Goal: Information Seeking & Learning: Learn about a topic

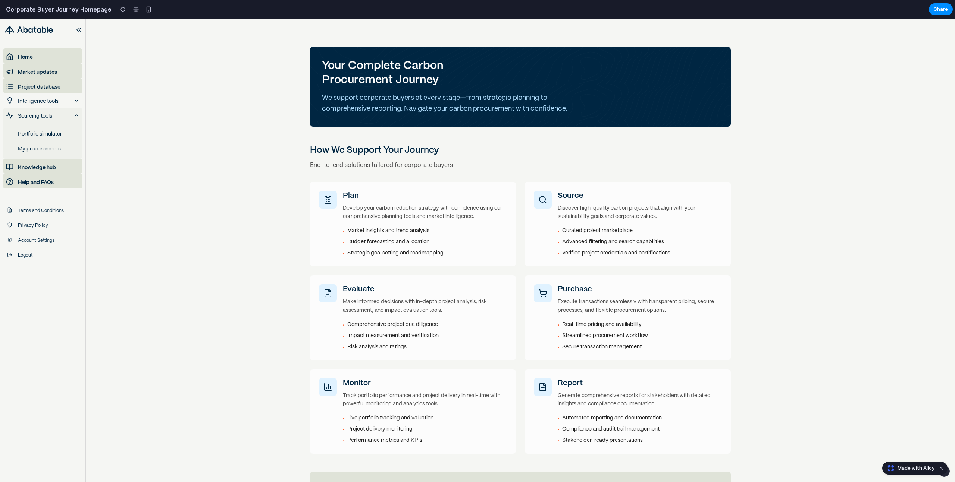
click at [186, 114] on div "Your Complete Carbon Procurement Journey We support corporate buyers at every s…" at bounding box center [520, 251] width 869 height 464
click at [45, 74] on span "Market updates" at bounding box center [37, 71] width 39 height 9
click at [49, 90] on span "Project database" at bounding box center [39, 86] width 43 height 9
click at [52, 119] on span "Sourcing tools" at bounding box center [35, 115] width 34 height 9
click at [78, 117] on icon at bounding box center [76, 116] width 6 height 6
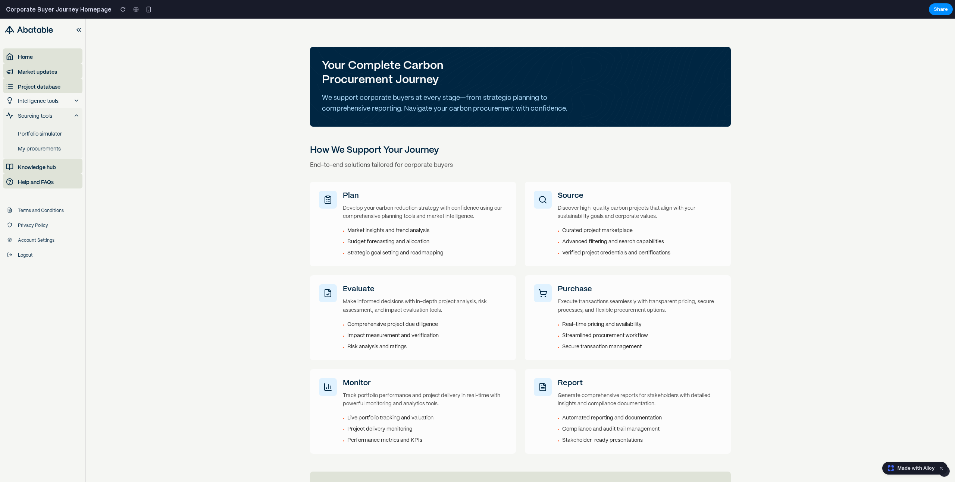
click at [563, 306] on div "Your Complete Carbon Procurement Journey We support corporate buyers at every s…" at bounding box center [520, 251] width 869 height 464
click at [32, 114] on span "Sourcing tools" at bounding box center [35, 115] width 34 height 9
click at [79, 116] on button "Sourcing tools" at bounding box center [42, 115] width 79 height 15
click at [42, 180] on span "Help and FAQs" at bounding box center [36, 181] width 36 height 9
drag, startPoint x: 47, startPoint y: 210, endPoint x: 160, endPoint y: 256, distance: 122.1
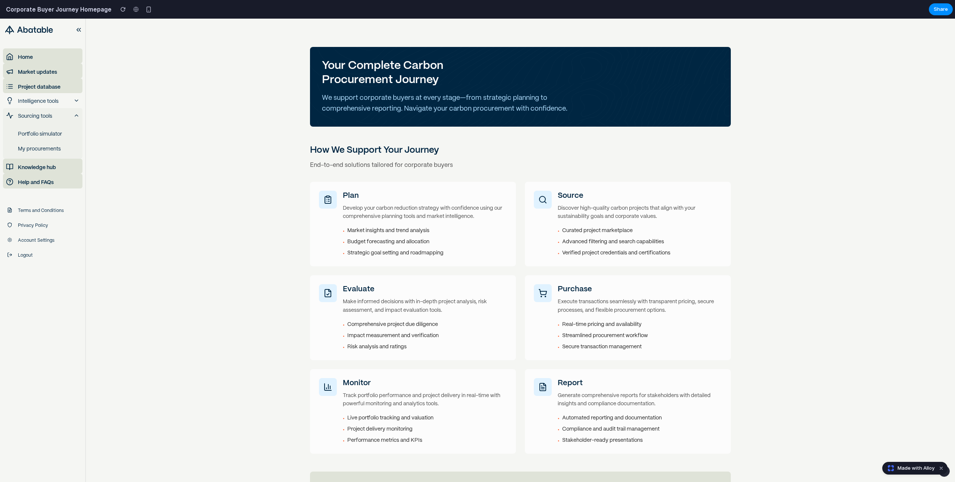
click at [48, 210] on span "Terms and Conditions" at bounding box center [41, 210] width 46 height 7
click at [332, 296] on div at bounding box center [328, 293] width 18 height 18
